Goal: Information Seeking & Learning: Learn about a topic

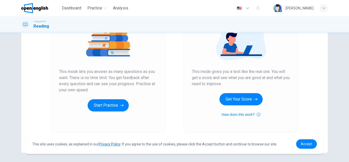
scroll to position [68, 0]
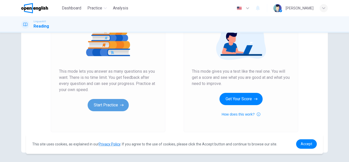
click at [115, 105] on button "Start Practice" at bounding box center [108, 105] width 41 height 12
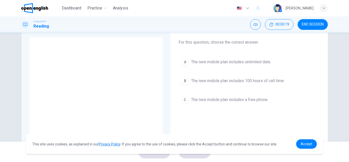
scroll to position [31, 0]
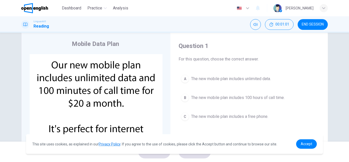
scroll to position [15, 0]
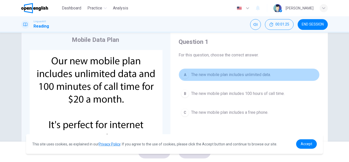
click at [257, 76] on span "The new mobile plan includes unlimited data." at bounding box center [231, 75] width 80 height 6
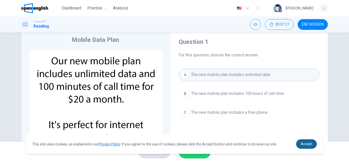
click at [309, 143] on span "Accept" at bounding box center [307, 144] width 12 height 4
click at [308, 145] on span "Accept" at bounding box center [307, 144] width 12 height 4
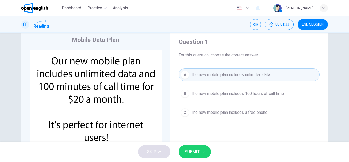
click at [203, 155] on button "SUBMIT" at bounding box center [195, 151] width 32 height 13
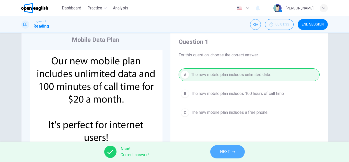
click at [233, 154] on button "NEXT" at bounding box center [227, 151] width 35 height 13
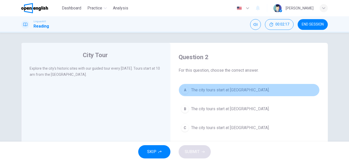
click at [245, 91] on span "The city tours start at City Museum." at bounding box center [230, 90] width 78 height 6
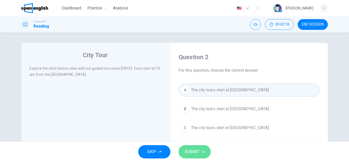
click at [196, 152] on span "SUBMIT" at bounding box center [192, 151] width 15 height 7
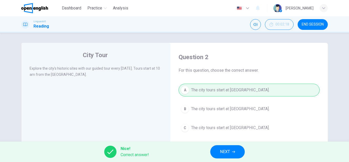
click at [224, 151] on span "NEXT" at bounding box center [225, 151] width 10 height 7
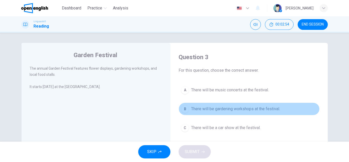
click at [273, 109] on span "There will be gardening workshops at the festival." at bounding box center [235, 109] width 89 height 6
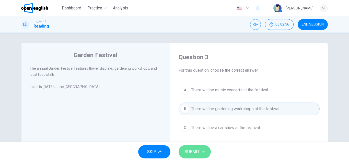
click at [202, 154] on button "SUBMIT" at bounding box center [195, 151] width 32 height 13
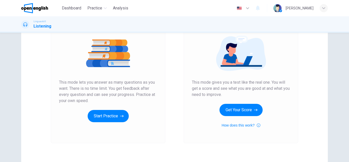
scroll to position [62, 0]
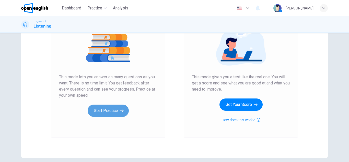
click at [112, 112] on button "Start Practice" at bounding box center [108, 111] width 41 height 12
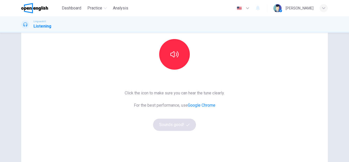
scroll to position [51, 0]
click at [176, 62] on button "button" at bounding box center [174, 54] width 31 height 31
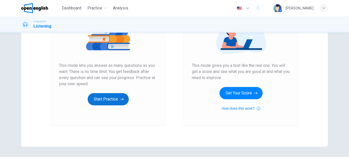
scroll to position [77, 0]
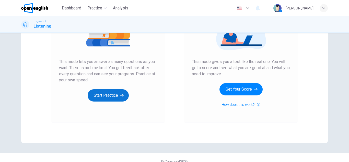
click at [117, 95] on button "Start Practice" at bounding box center [108, 95] width 41 height 12
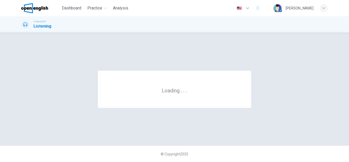
scroll to position [0, 0]
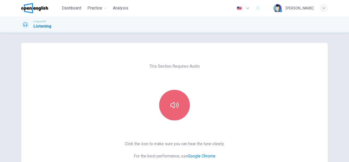
click at [178, 110] on button "button" at bounding box center [174, 105] width 31 height 31
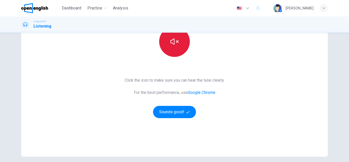
scroll to position [66, 0]
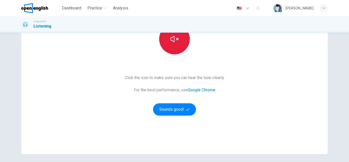
click at [178, 113] on button "Sounds good!" at bounding box center [174, 110] width 43 height 12
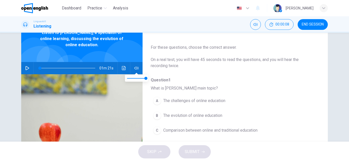
click at [135, 62] on div "01m 21s" at bounding box center [81, 68] width 121 height 12
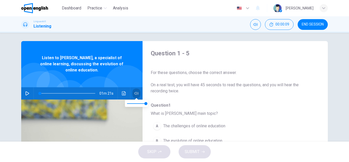
scroll to position [0, 0]
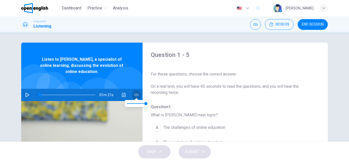
click at [135, 62] on div "Listen to Emma Johnson, a specialist of online learning, discussing the evoluti…" at bounding box center [81, 132] width 121 height 178
click at [135, 62] on div "Listen to Emma Johnson, a specialist of online learning, discussing the evoluti…" at bounding box center [81, 66] width 121 height 46
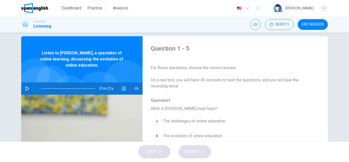
scroll to position [7, 0]
click at [26, 87] on icon "button" at bounding box center [27, 88] width 4 height 4
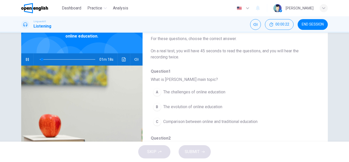
scroll to position [37, 0]
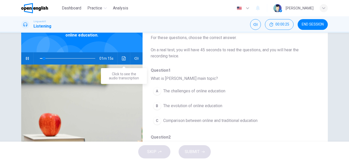
click at [126, 57] on button "Click to see the audio transcription" at bounding box center [124, 58] width 8 height 12
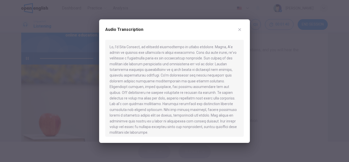
type input "*"
click at [240, 30] on icon "button" at bounding box center [240, 30] width 4 height 4
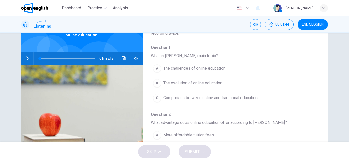
scroll to position [23, 0]
click at [164, 83] on span "The evolution of online education" at bounding box center [192, 83] width 59 height 6
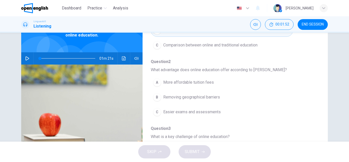
scroll to position [77, 0]
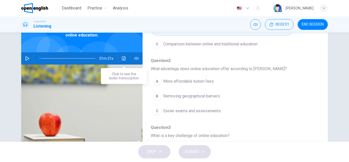
click at [124, 56] on button "Click to see the audio transcription" at bounding box center [124, 58] width 8 height 12
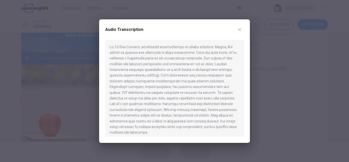
click at [240, 30] on icon "button" at bounding box center [239, 29] width 3 height 3
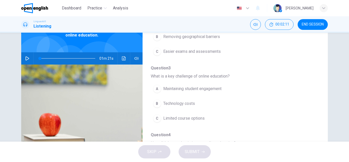
scroll to position [137, 0]
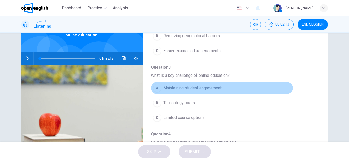
click at [157, 88] on div "A" at bounding box center [157, 88] width 8 height 8
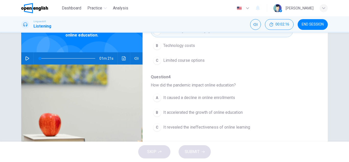
scroll to position [195, 0]
click at [157, 112] on div "B" at bounding box center [157, 112] width 8 height 8
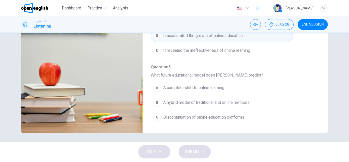
scroll to position [89, 0]
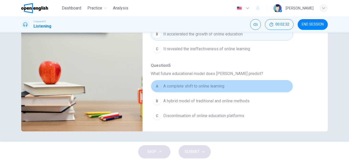
click at [158, 87] on div "A" at bounding box center [157, 86] width 8 height 8
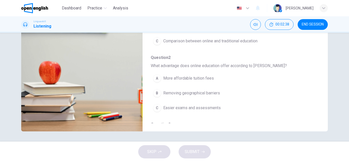
scroll to position [28, 0]
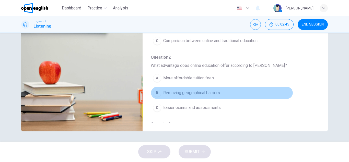
click at [158, 94] on div "B" at bounding box center [157, 93] width 8 height 8
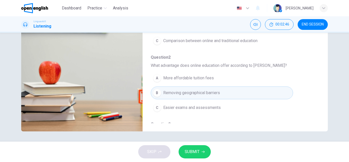
click at [198, 153] on span "SUBMIT" at bounding box center [192, 151] width 15 height 7
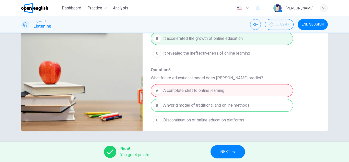
scroll to position [221, 0]
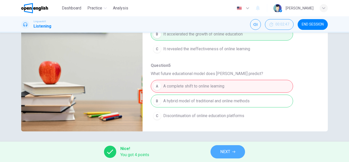
click at [227, 150] on span "NEXT" at bounding box center [225, 151] width 10 height 7
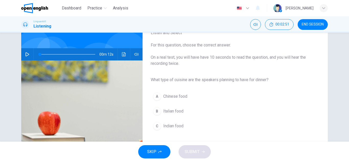
scroll to position [37, 0]
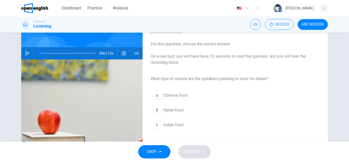
click at [28, 54] on icon "button" at bounding box center [27, 53] width 4 height 4
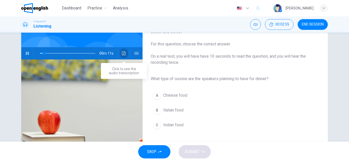
click at [123, 53] on icon "Click to see the audio transcription" at bounding box center [124, 53] width 4 height 4
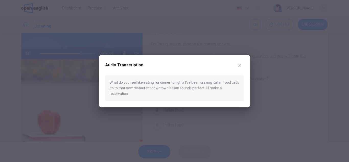
click at [240, 67] on icon "button" at bounding box center [240, 65] width 4 height 4
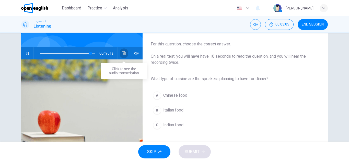
click at [124, 54] on icon "Click to see the audio transcription" at bounding box center [124, 53] width 4 height 4
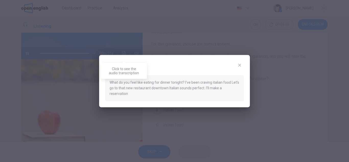
type input "*"
click at [240, 67] on icon "button" at bounding box center [239, 65] width 3 height 3
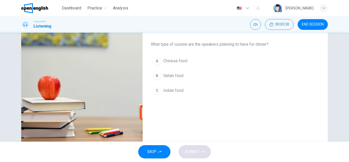
scroll to position [71, 0]
click at [178, 77] on span "Italian food" at bounding box center [173, 76] width 20 height 6
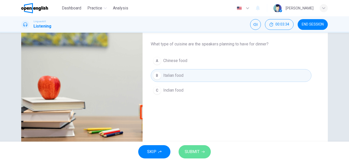
click at [197, 150] on span "SUBMIT" at bounding box center [192, 151] width 15 height 7
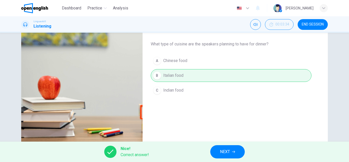
click at [235, 151] on icon "button" at bounding box center [233, 152] width 3 height 3
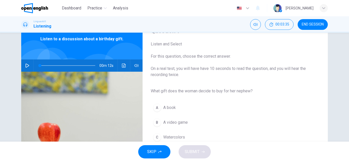
scroll to position [25, 0]
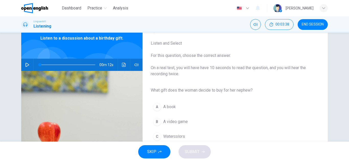
click at [28, 66] on icon "button" at bounding box center [27, 65] width 4 height 4
type input "*"
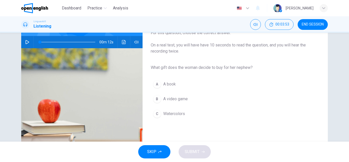
scroll to position [42, 0]
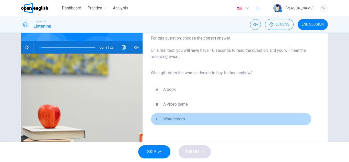
click at [158, 118] on div "C" at bounding box center [157, 119] width 8 height 8
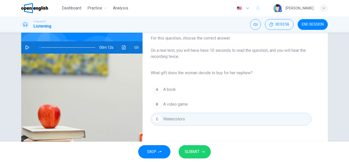
click at [193, 151] on span "SUBMIT" at bounding box center [192, 151] width 15 height 7
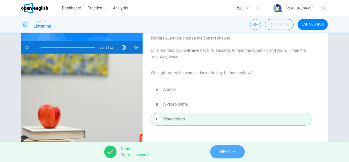
click at [233, 152] on icon "button" at bounding box center [233, 152] width 3 height 2
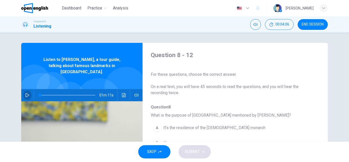
click at [28, 93] on icon "button" at bounding box center [28, 95] width 4 height 4
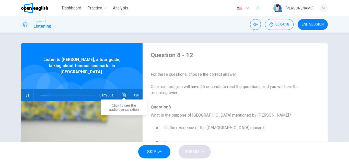
click at [126, 90] on button "Click to see the audio transcription" at bounding box center [124, 95] width 8 height 12
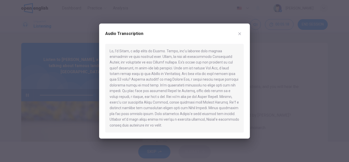
type input "*"
click at [240, 34] on icon "button" at bounding box center [239, 33] width 3 height 3
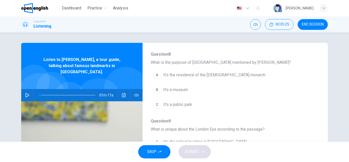
scroll to position [53, 0]
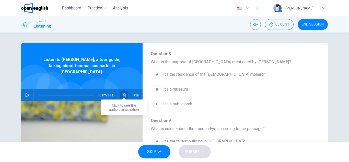
click at [124, 93] on icon "Click to see the audio transcription" at bounding box center [124, 95] width 4 height 4
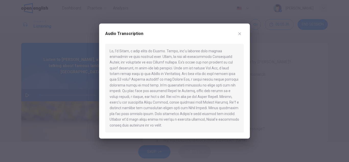
click at [238, 35] on icon "button" at bounding box center [239, 33] width 3 height 3
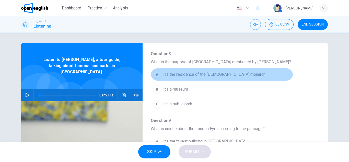
click at [160, 75] on div "A" at bounding box center [157, 75] width 8 height 8
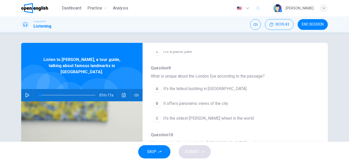
scroll to position [108, 0]
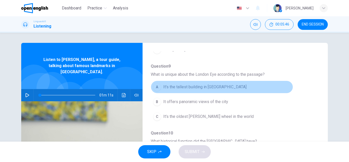
click at [160, 87] on div "A" at bounding box center [157, 87] width 8 height 8
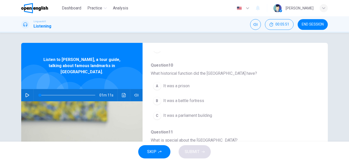
scroll to position [177, 0]
click at [159, 115] on div "C" at bounding box center [157, 115] width 8 height 8
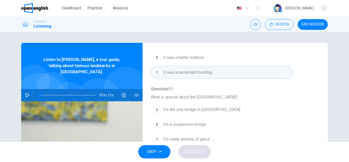
scroll to position [221, 0]
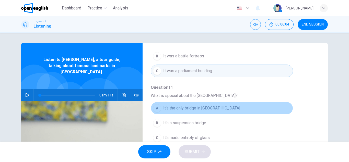
click at [158, 108] on div "A" at bounding box center [157, 108] width 8 height 8
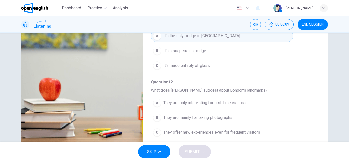
scroll to position [77, 0]
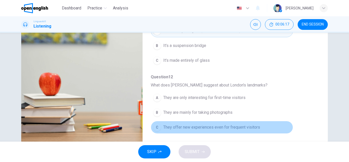
click at [197, 128] on span "They offer new experiences even for frequent visitors" at bounding box center [211, 127] width 97 height 6
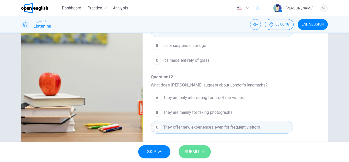
click at [195, 152] on span "SUBMIT" at bounding box center [192, 151] width 15 height 7
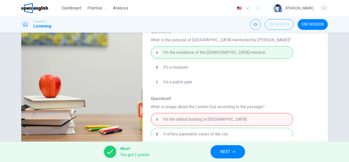
scroll to position [75, 0]
click at [311, 22] on button "END SESSION" at bounding box center [313, 24] width 30 height 11
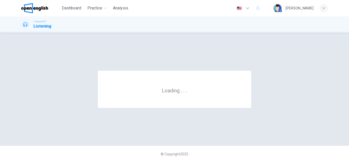
scroll to position [0, 0]
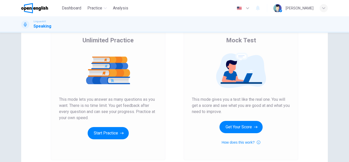
scroll to position [40, 0]
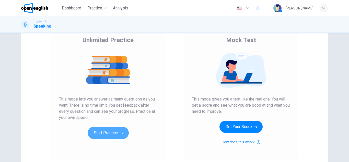
click at [109, 133] on button "Start Practice" at bounding box center [108, 133] width 41 height 12
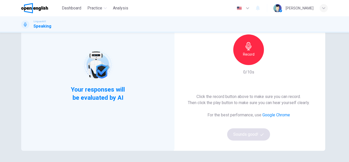
scroll to position [45, 0]
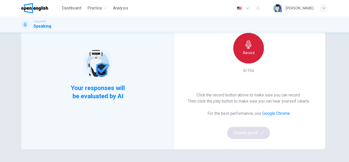
click at [248, 49] on icon "button" at bounding box center [249, 45] width 6 height 8
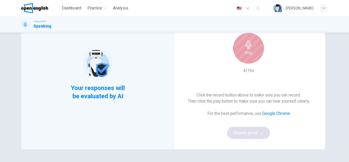
click at [252, 53] on h6 "Stop" at bounding box center [249, 53] width 8 height 6
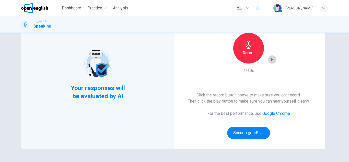
click at [273, 60] on icon "button" at bounding box center [272, 59] width 5 height 5
click at [250, 134] on button "Sounds good!" at bounding box center [248, 133] width 43 height 12
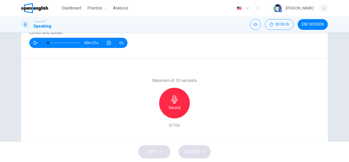
scroll to position [73, 0]
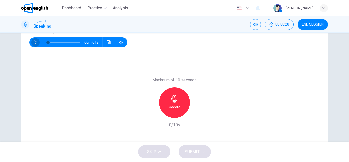
click at [37, 43] on icon "button" at bounding box center [35, 42] width 4 height 4
type input "*"
click at [106, 44] on button "Click to see the audio transcription" at bounding box center [109, 42] width 8 height 10
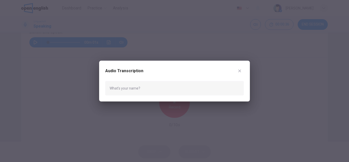
click at [239, 71] on icon "button" at bounding box center [240, 71] width 4 height 4
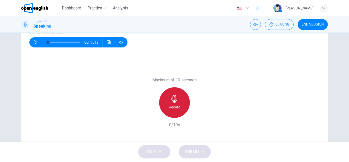
click at [178, 105] on h6 "Record" at bounding box center [175, 107] width 12 height 6
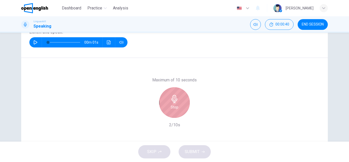
click at [178, 105] on div "Stop" at bounding box center [174, 102] width 31 height 31
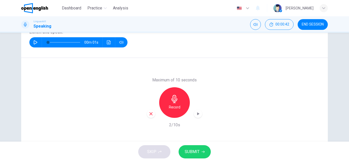
click at [199, 114] on icon "button" at bounding box center [198, 113] width 2 height 3
click at [192, 152] on span "SUBMIT" at bounding box center [192, 151] width 15 height 7
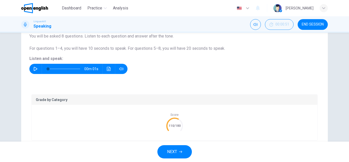
scroll to position [53, 0]
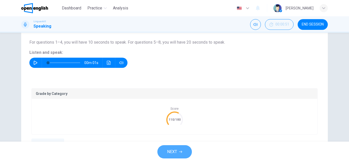
click at [176, 150] on span "NEXT" at bounding box center [172, 151] width 10 height 7
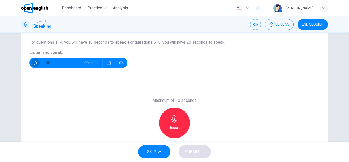
click at [36, 63] on icon "button" at bounding box center [35, 63] width 4 height 4
click at [107, 64] on icon "Click to see the audio transcription" at bounding box center [109, 63] width 4 height 4
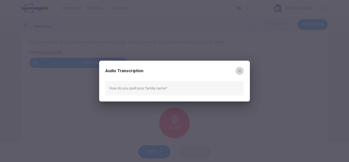
click at [240, 72] on icon "button" at bounding box center [240, 71] width 4 height 4
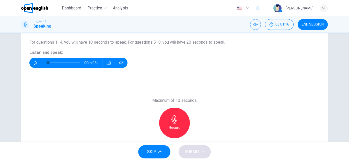
click at [158, 150] on button "SKIP" at bounding box center [154, 151] width 32 height 13
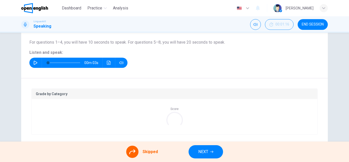
click at [35, 62] on icon "button" at bounding box center [35, 63] width 4 height 4
click at [134, 151] on icon at bounding box center [132, 152] width 6 height 5
click at [209, 154] on button "NEXT" at bounding box center [206, 151] width 35 height 13
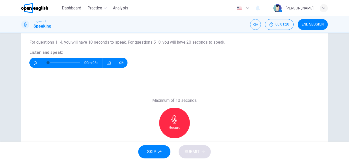
click at [35, 62] on icon "button" at bounding box center [35, 63] width 4 height 4
click at [106, 63] on button "Click to see the audio transcription" at bounding box center [109, 63] width 8 height 10
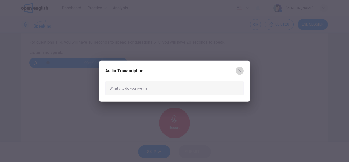
click at [239, 71] on icon "button" at bounding box center [239, 71] width 3 height 3
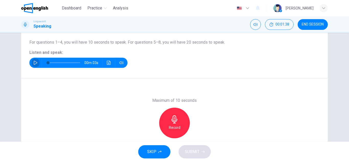
click at [36, 61] on icon "button" at bounding box center [35, 63] width 4 height 4
click at [176, 125] on h6 "Record" at bounding box center [175, 128] width 12 height 6
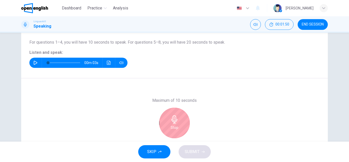
click at [176, 125] on h6 "Stop" at bounding box center [175, 128] width 8 height 6
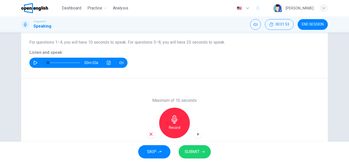
click at [192, 155] on span "SUBMIT" at bounding box center [192, 151] width 15 height 7
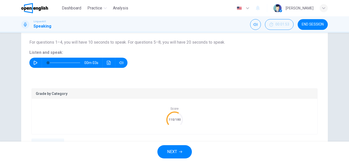
click at [56, 93] on p "Grade by Category" at bounding box center [175, 94] width 278 height 4
click at [166, 153] on button "NEXT" at bounding box center [174, 151] width 35 height 13
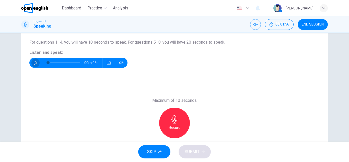
click at [33, 63] on button "button" at bounding box center [35, 63] width 8 height 10
type input "*"
click at [175, 129] on h6 "Record" at bounding box center [175, 128] width 12 height 6
click at [190, 150] on span "SUBMIT" at bounding box center [192, 151] width 15 height 7
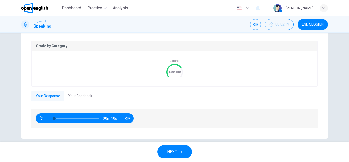
scroll to position [100, 0]
click at [179, 72] on text "130/180" at bounding box center [175, 72] width 12 height 4
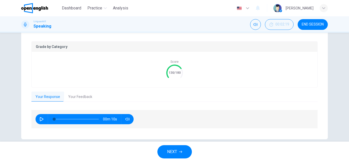
scroll to position [108, 0]
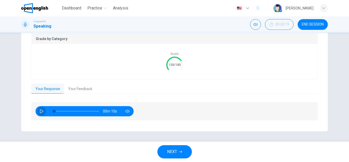
click at [42, 110] on icon "button" at bounding box center [42, 111] width 4 height 4
type input "**"
type input "*"
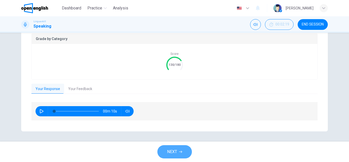
click at [176, 150] on span "NEXT" at bounding box center [172, 151] width 10 height 7
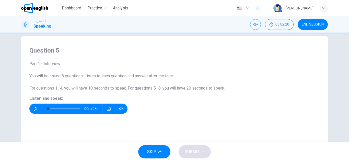
scroll to position [3, 0]
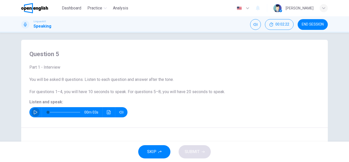
click at [34, 111] on icon "button" at bounding box center [35, 112] width 4 height 4
type input "*"
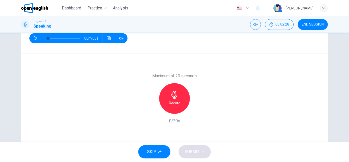
scroll to position [77, 0]
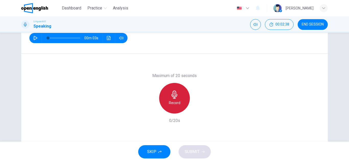
click at [178, 93] on icon "button" at bounding box center [174, 95] width 8 height 8
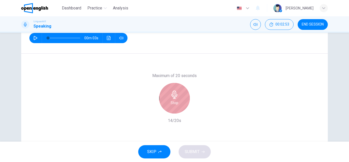
click at [178, 93] on icon "button" at bounding box center [174, 95] width 8 height 8
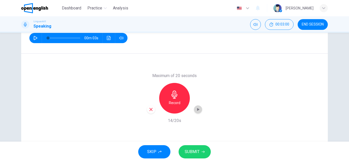
click at [197, 110] on icon "button" at bounding box center [198, 109] width 2 height 3
click at [195, 155] on span "SUBMIT" at bounding box center [192, 151] width 15 height 7
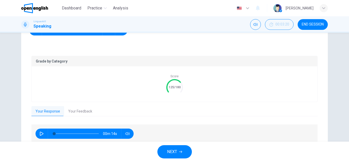
scroll to position [89, 0]
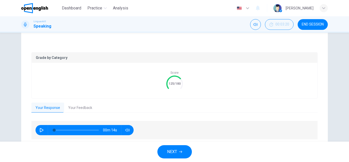
click at [177, 154] on button "NEXT" at bounding box center [174, 151] width 35 height 13
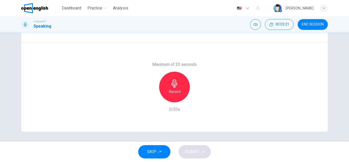
scroll to position [21, 0]
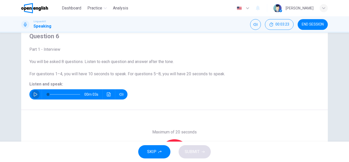
click at [35, 95] on icon "button" at bounding box center [35, 95] width 4 height 4
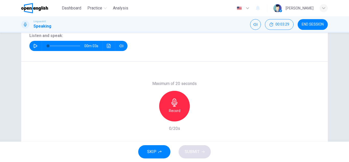
scroll to position [71, 0]
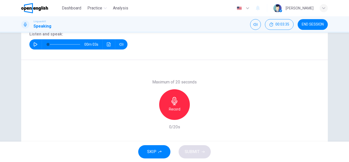
click at [178, 113] on div "Record" at bounding box center [174, 104] width 31 height 31
click at [151, 116] on icon "button" at bounding box center [151, 116] width 5 height 5
click at [175, 111] on h6 "Record" at bounding box center [175, 109] width 12 height 6
click at [201, 152] on button "SUBMIT" at bounding box center [195, 151] width 32 height 13
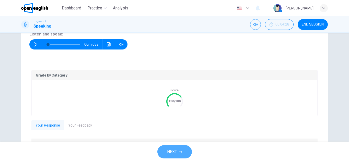
click at [177, 151] on button "NEXT" at bounding box center [174, 151] width 35 height 13
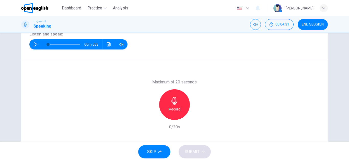
click at [36, 43] on icon "button" at bounding box center [36, 44] width 4 height 4
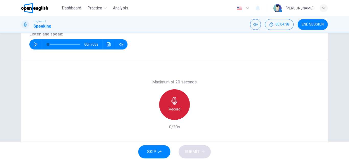
click at [177, 105] on icon "button" at bounding box center [174, 101] width 8 height 8
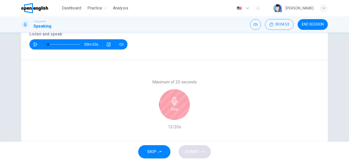
click at [177, 105] on icon "button" at bounding box center [174, 101] width 8 height 8
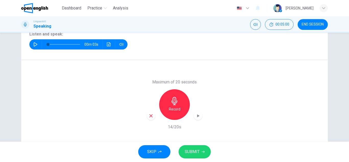
click at [153, 116] on div "button" at bounding box center [151, 116] width 8 height 8
click at [175, 109] on h6 "Record" at bounding box center [175, 109] width 12 height 6
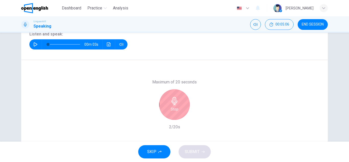
click at [176, 112] on h6 "Stop" at bounding box center [175, 109] width 8 height 6
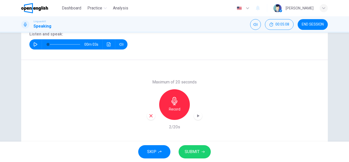
click at [150, 116] on icon "button" at bounding box center [151, 116] width 5 height 5
click at [35, 44] on icon "button" at bounding box center [35, 44] width 4 height 4
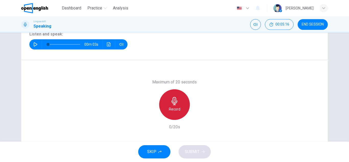
click at [171, 103] on icon "button" at bounding box center [174, 101] width 8 height 8
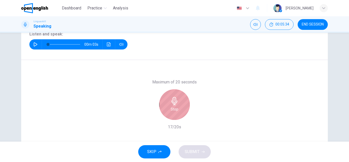
click at [171, 103] on icon "button" at bounding box center [174, 101] width 8 height 8
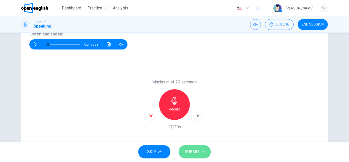
click at [199, 153] on span "SUBMIT" at bounding box center [192, 151] width 15 height 7
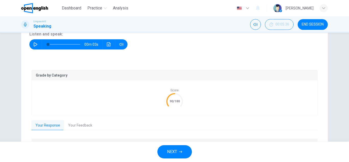
click at [53, 76] on p "Grade by Category" at bounding box center [175, 75] width 278 height 4
click at [36, 44] on icon "button" at bounding box center [36, 44] width 4 height 4
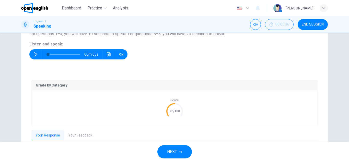
scroll to position [61, 0]
click at [171, 109] on icon at bounding box center [174, 111] width 21 height 21
click at [172, 150] on span "NEXT" at bounding box center [172, 151] width 10 height 7
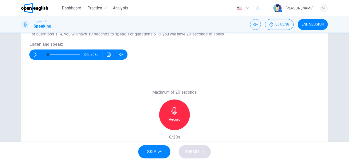
click at [35, 53] on icon "button" at bounding box center [35, 55] width 4 height 4
type input "*"
click at [174, 121] on h6 "Record" at bounding box center [175, 120] width 12 height 6
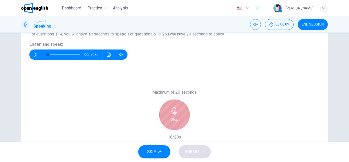
click at [174, 121] on h6 "Stop" at bounding box center [175, 120] width 8 height 6
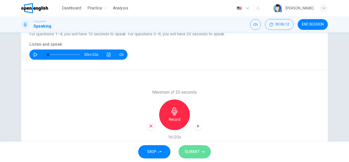
click at [193, 154] on span "SUBMIT" at bounding box center [192, 151] width 15 height 7
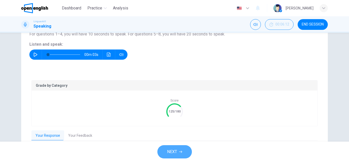
click at [182, 153] on icon "button" at bounding box center [180, 152] width 3 height 3
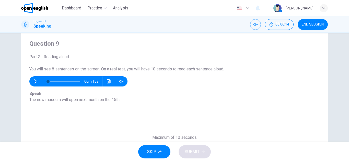
scroll to position [14, 0]
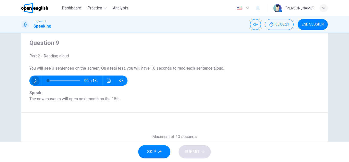
click at [35, 82] on icon "button" at bounding box center [35, 81] width 4 height 4
type input "*"
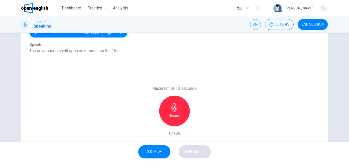
scroll to position [63, 0]
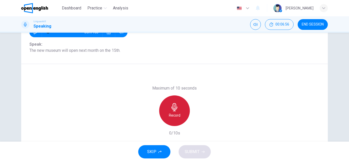
click at [170, 110] on icon "button" at bounding box center [174, 107] width 8 height 8
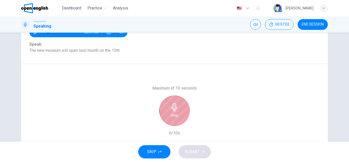
click at [170, 110] on icon "button" at bounding box center [174, 107] width 8 height 8
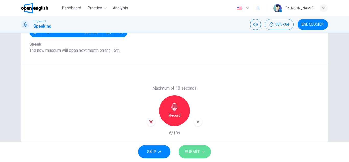
click at [185, 152] on span "SUBMIT" at bounding box center [192, 151] width 15 height 7
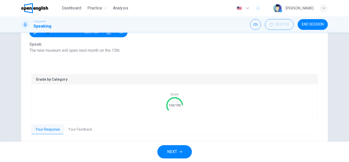
click at [182, 153] on button "NEXT" at bounding box center [174, 151] width 35 height 13
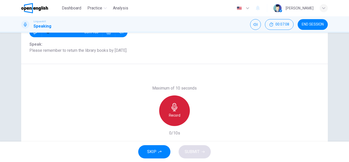
click at [174, 111] on icon "button" at bounding box center [174, 107] width 6 height 8
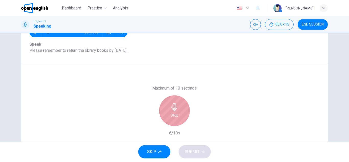
click at [174, 111] on icon "button" at bounding box center [174, 107] width 6 height 8
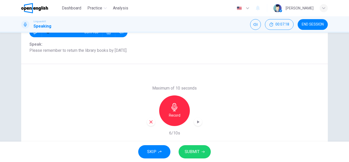
click at [154, 123] on div "button" at bounding box center [151, 122] width 8 height 8
click at [174, 115] on h6 "Record" at bounding box center [175, 115] width 12 height 6
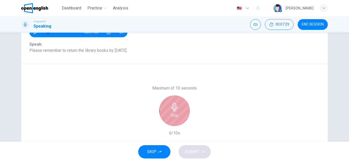
click at [174, 115] on h6 "Stop" at bounding box center [175, 115] width 8 height 6
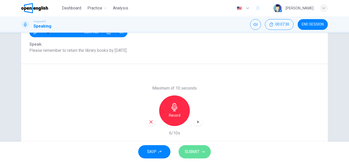
click at [198, 154] on span "SUBMIT" at bounding box center [192, 151] width 15 height 7
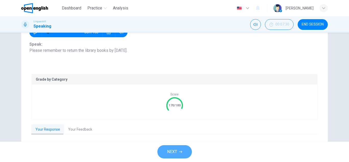
click at [179, 151] on button "NEXT" at bounding box center [174, 151] width 35 height 13
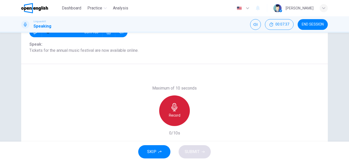
click at [174, 110] on icon "button" at bounding box center [174, 107] width 8 height 8
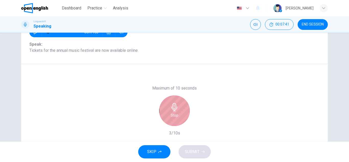
click at [173, 114] on h6 "Stop" at bounding box center [175, 115] width 8 height 6
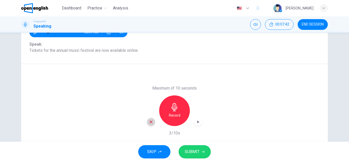
click at [151, 123] on icon "button" at bounding box center [151, 122] width 5 height 5
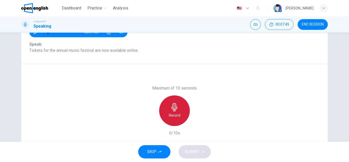
click at [174, 114] on h6 "Record" at bounding box center [175, 115] width 12 height 6
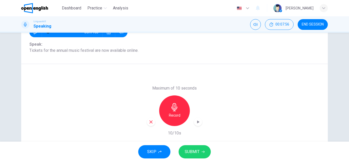
click at [198, 150] on span "SUBMIT" at bounding box center [192, 151] width 15 height 7
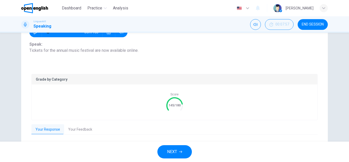
click at [177, 154] on span "NEXT" at bounding box center [172, 151] width 10 height 7
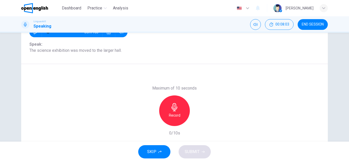
click at [174, 113] on h6 "Record" at bounding box center [175, 115] width 12 height 6
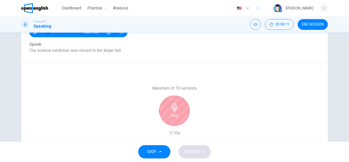
click at [174, 113] on h6 "Stop" at bounding box center [175, 115] width 8 height 6
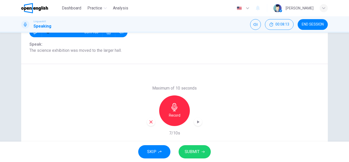
click at [191, 152] on span "SUBMIT" at bounding box center [192, 151] width 15 height 7
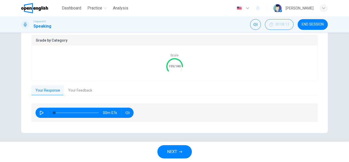
scroll to position [104, 0]
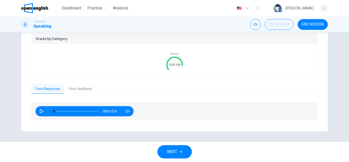
click at [39, 112] on button "button" at bounding box center [42, 111] width 8 height 10
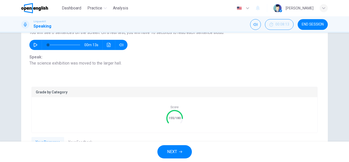
scroll to position [50, 0]
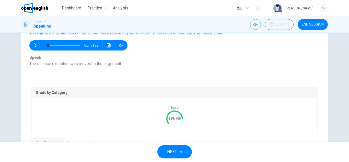
type input "*"
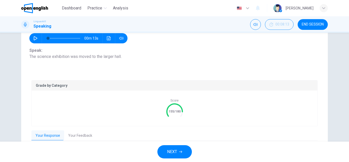
click at [180, 153] on icon "button" at bounding box center [180, 152] width 3 height 3
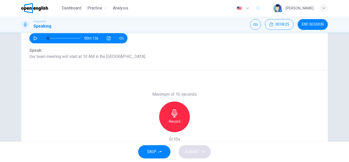
click at [175, 114] on icon "button" at bounding box center [174, 113] width 6 height 8
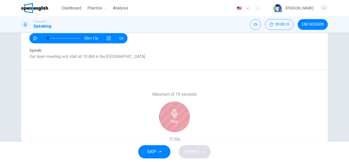
click at [175, 114] on icon "button" at bounding box center [174, 113] width 6 height 8
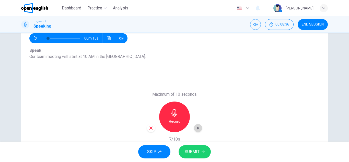
click at [198, 129] on icon "button" at bounding box center [198, 128] width 2 height 3
click at [195, 151] on span "SUBMIT" at bounding box center [192, 151] width 15 height 7
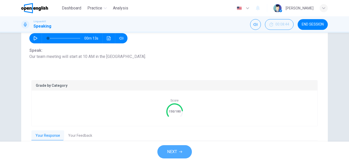
click at [180, 152] on icon "button" at bounding box center [180, 152] width 3 height 2
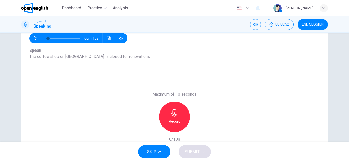
click at [176, 116] on icon "button" at bounding box center [174, 113] width 8 height 8
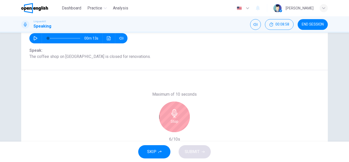
click at [176, 116] on icon "button" at bounding box center [174, 113] width 8 height 8
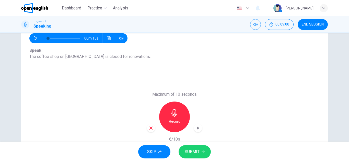
click at [194, 152] on span "SUBMIT" at bounding box center [192, 151] width 15 height 7
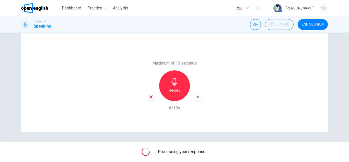
scroll to position [89, 0]
click at [197, 98] on icon "button" at bounding box center [198, 96] width 5 height 5
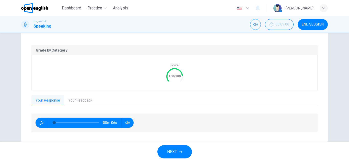
scroll to position [92, 0]
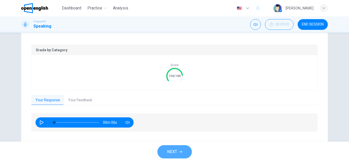
click at [178, 157] on button "NEXT" at bounding box center [174, 151] width 35 height 13
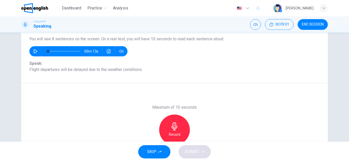
scroll to position [43, 0]
click at [177, 126] on icon "button" at bounding box center [174, 127] width 8 height 8
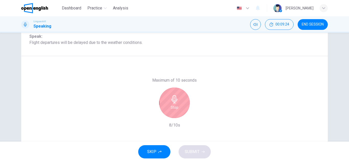
scroll to position [72, 0]
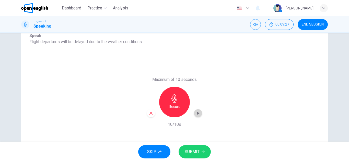
click at [198, 112] on icon "button" at bounding box center [198, 113] width 5 height 5
click at [149, 113] on icon "button" at bounding box center [151, 113] width 5 height 5
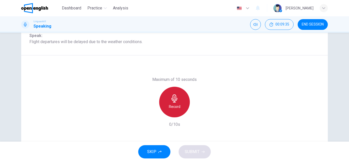
click at [176, 103] on icon "button" at bounding box center [174, 99] width 6 height 8
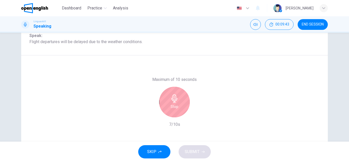
click at [176, 105] on h6 "Stop" at bounding box center [175, 107] width 8 height 6
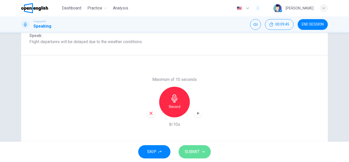
click at [190, 152] on span "SUBMIT" at bounding box center [192, 151] width 15 height 7
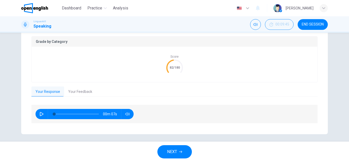
scroll to position [104, 0]
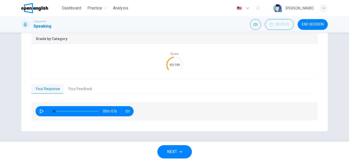
click at [40, 112] on icon "button" at bounding box center [42, 111] width 4 height 4
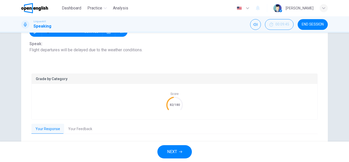
scroll to position [62, 0]
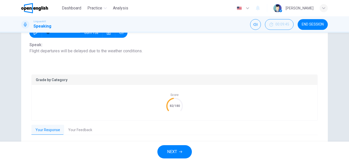
type input "*"
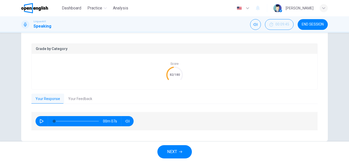
scroll to position [94, 0]
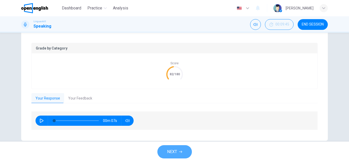
click at [178, 151] on button "NEXT" at bounding box center [174, 151] width 35 height 13
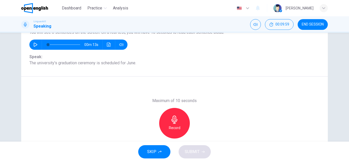
scroll to position [54, 0]
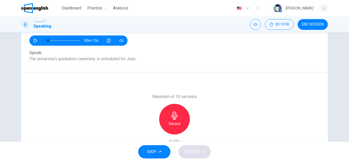
click at [183, 121] on div "Record" at bounding box center [174, 119] width 31 height 31
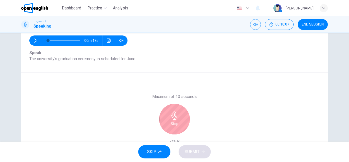
click at [183, 121] on div "Stop" at bounding box center [174, 119] width 31 height 31
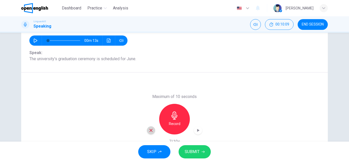
click at [151, 130] on icon "button" at bounding box center [151, 130] width 3 height 3
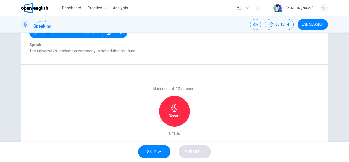
scroll to position [61, 0]
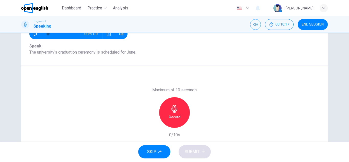
click at [176, 111] on icon "button" at bounding box center [174, 109] width 6 height 8
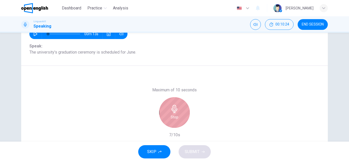
click at [176, 111] on icon "button" at bounding box center [174, 109] width 6 height 8
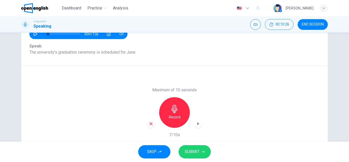
click at [198, 123] on icon "button" at bounding box center [198, 123] width 5 height 5
click at [190, 155] on span "SUBMIT" at bounding box center [192, 151] width 15 height 7
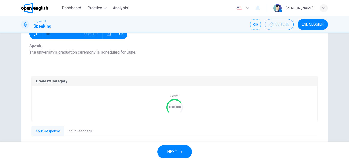
click at [180, 156] on button "NEXT" at bounding box center [174, 151] width 35 height 13
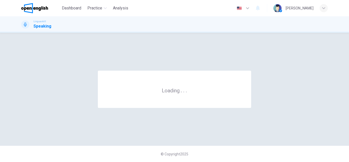
scroll to position [0, 0]
